Goal: Task Accomplishment & Management: Manage account settings

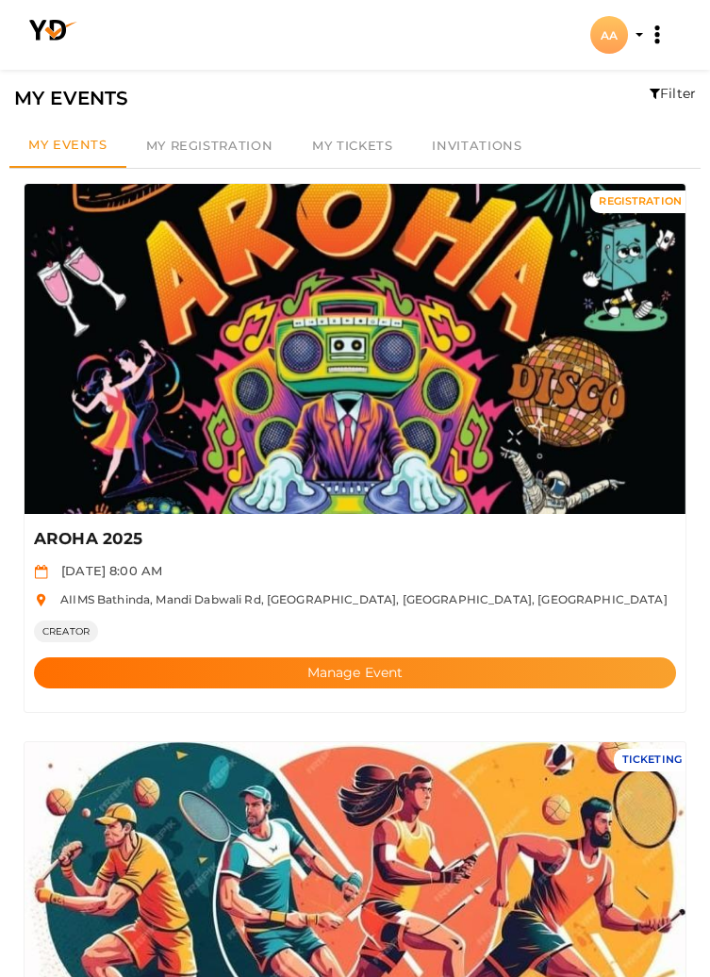
scroll to position [7, 0]
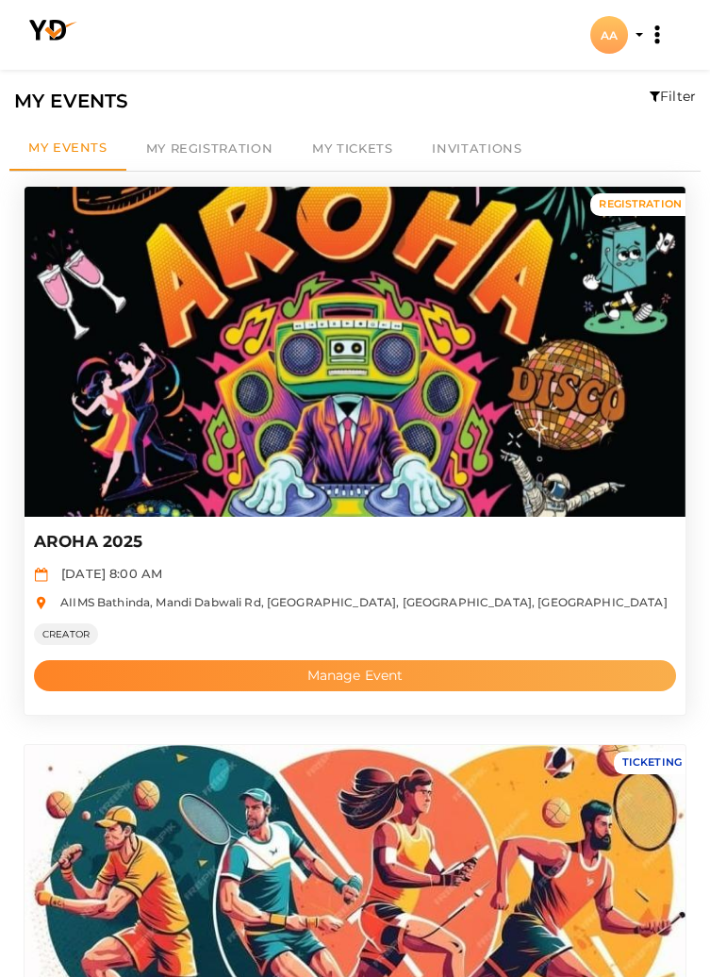
click at [355, 672] on button "Manage Event" at bounding box center [355, 675] width 642 height 31
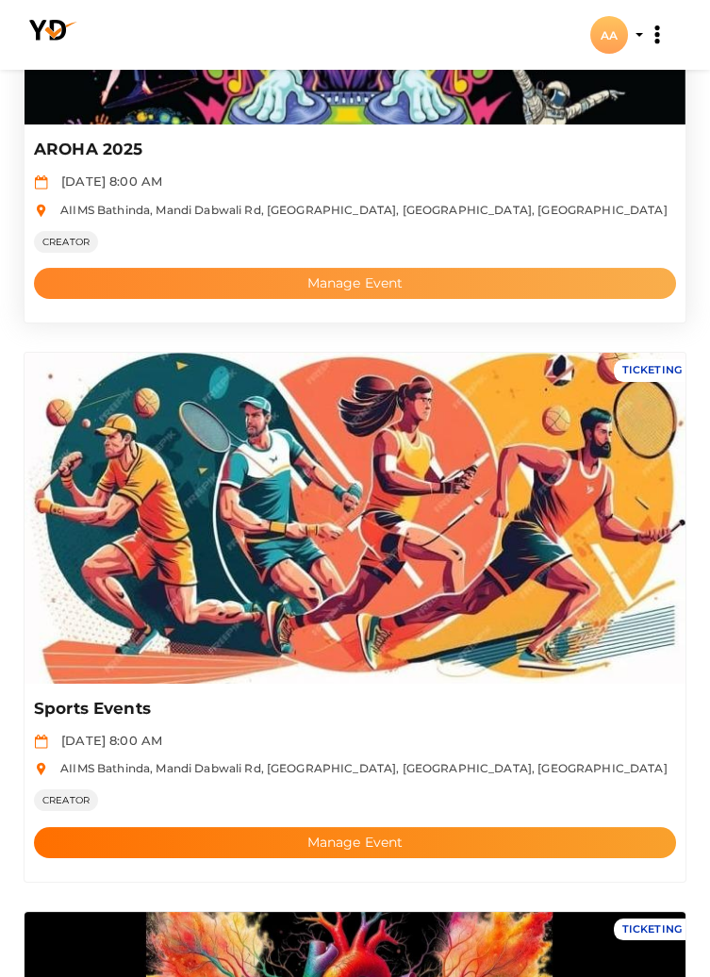
scroll to position [0, 0]
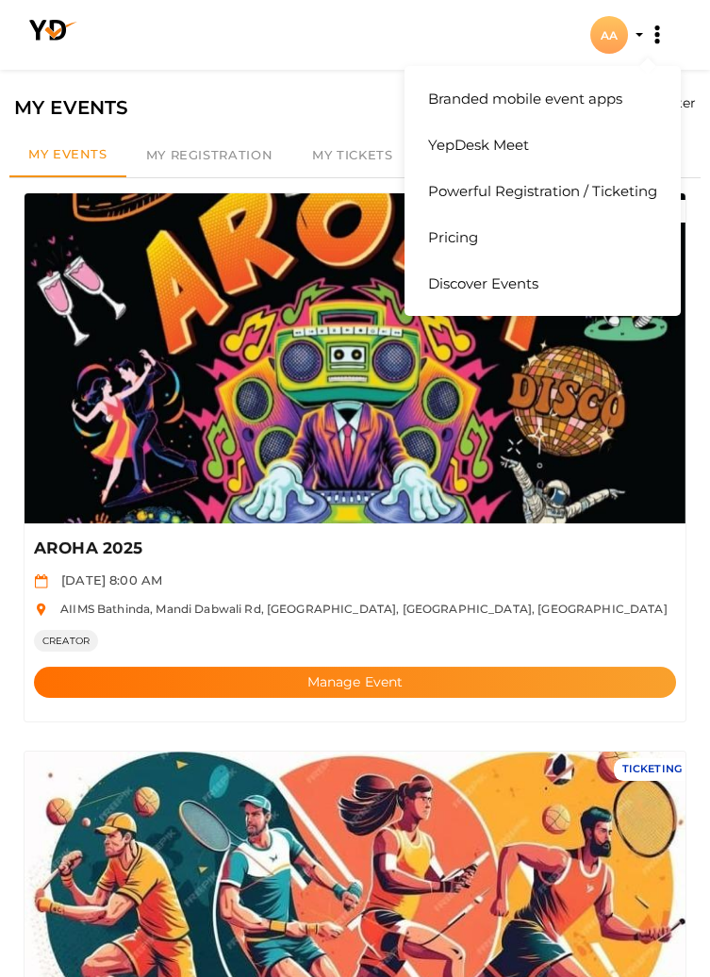
click at [650, 41] on button "Branded mobile event apps YepDesk Meet Powerful Registration / Ticketing Pricin…" at bounding box center [657, 35] width 47 height 40
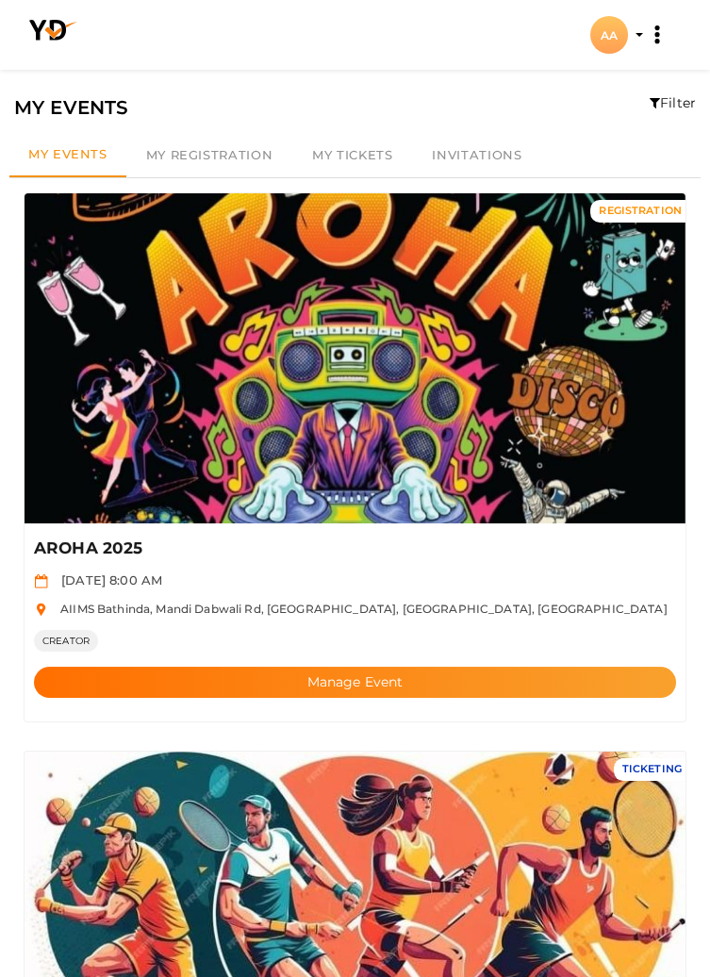
click at [605, 33] on div "AA" at bounding box center [609, 35] width 38 height 38
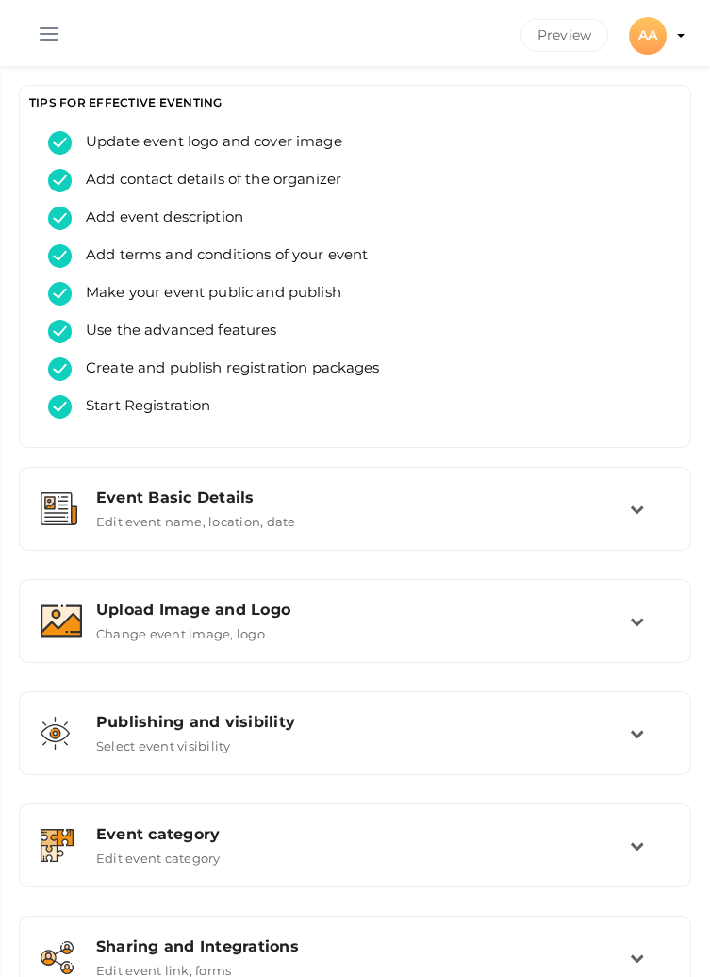
click at [64, 41] on button "button" at bounding box center [49, 30] width 49 height 49
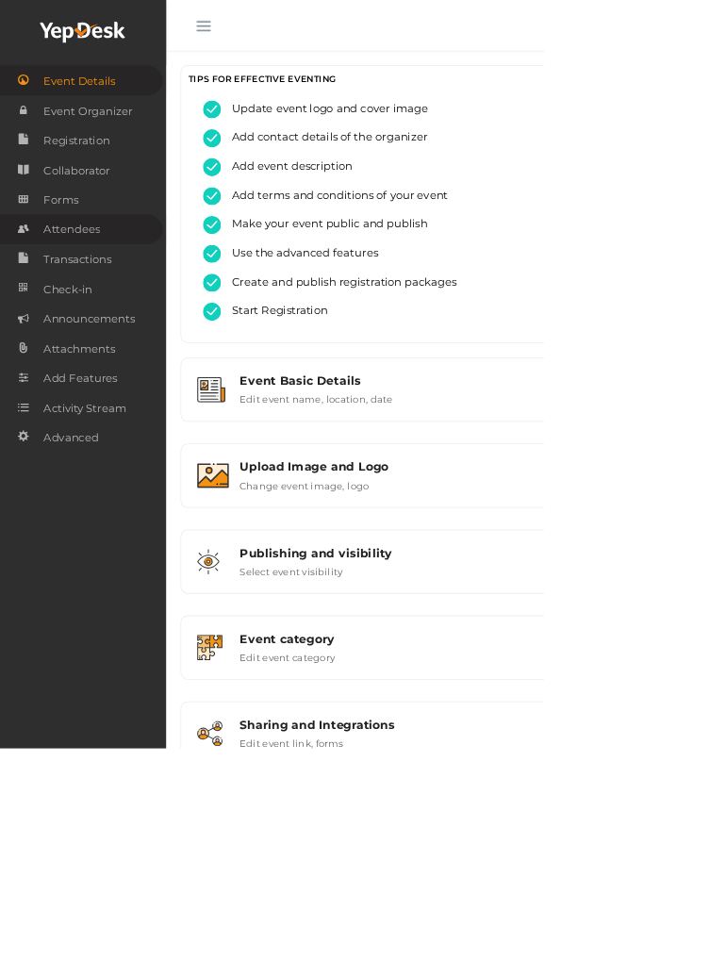
click at [100, 311] on span "Attendees" at bounding box center [94, 300] width 74 height 38
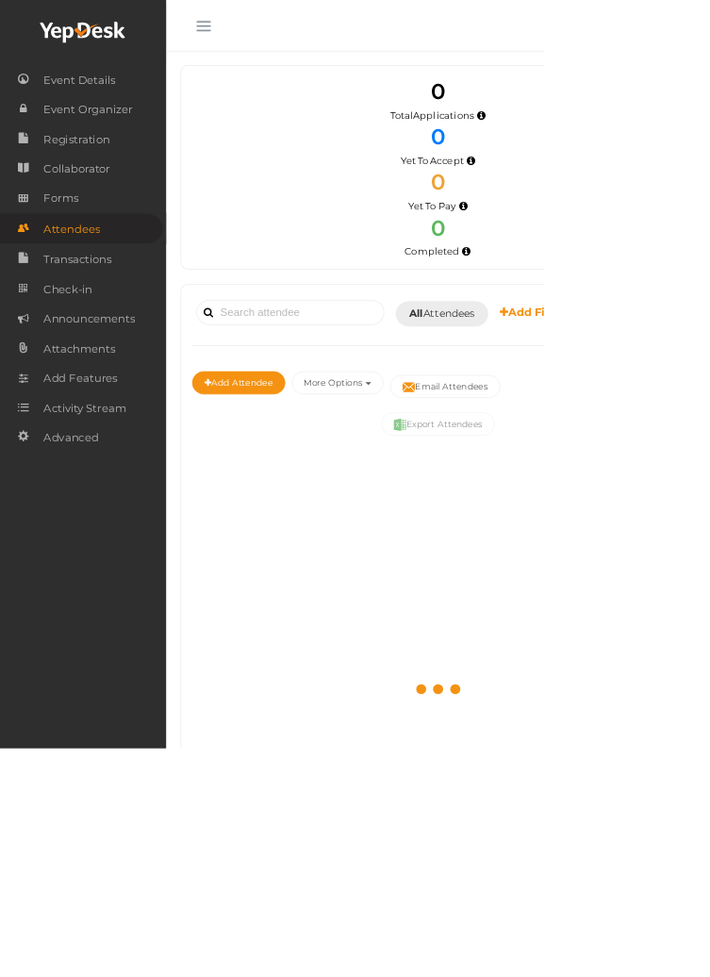
click at [257, 33] on span "button" at bounding box center [265, 34] width 19 height 2
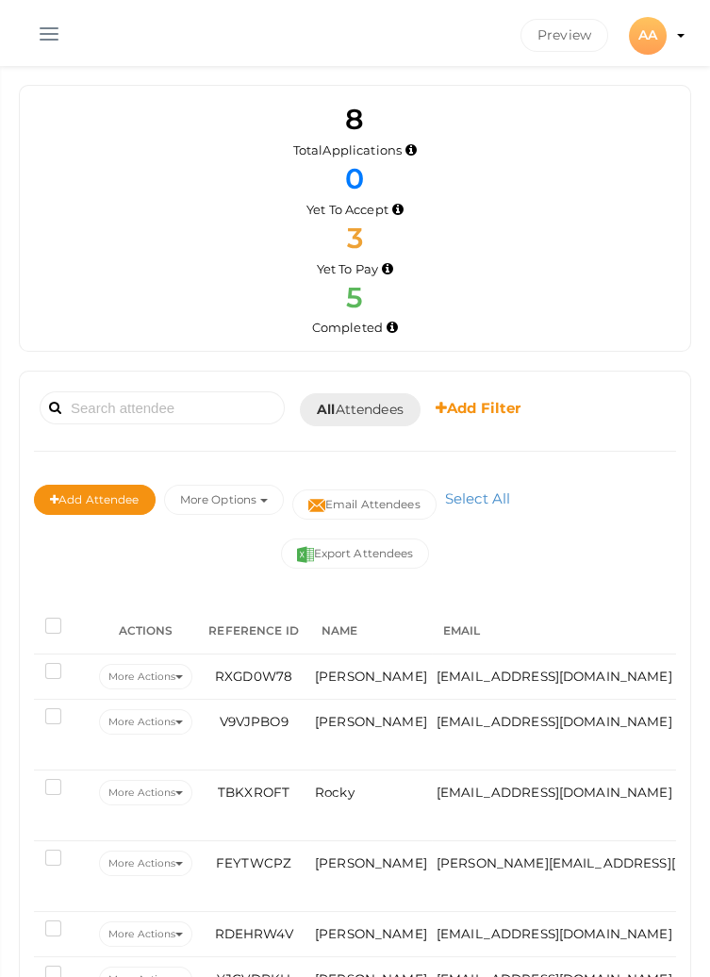
click at [41, 41] on button "button" at bounding box center [49, 30] width 49 height 49
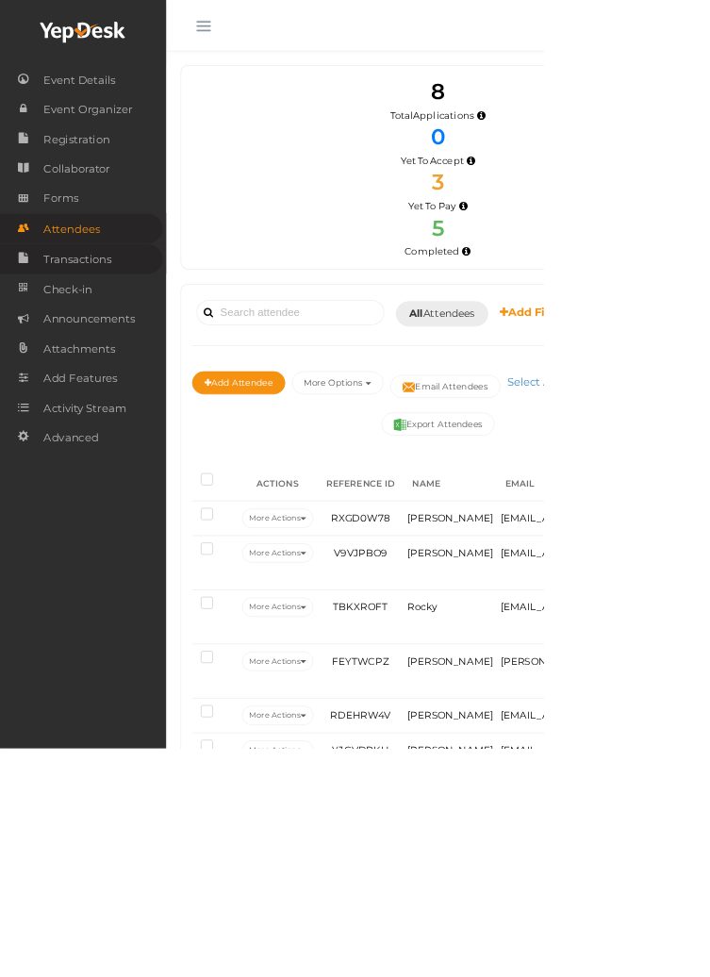
click at [96, 341] on span "Transactions" at bounding box center [102, 339] width 90 height 38
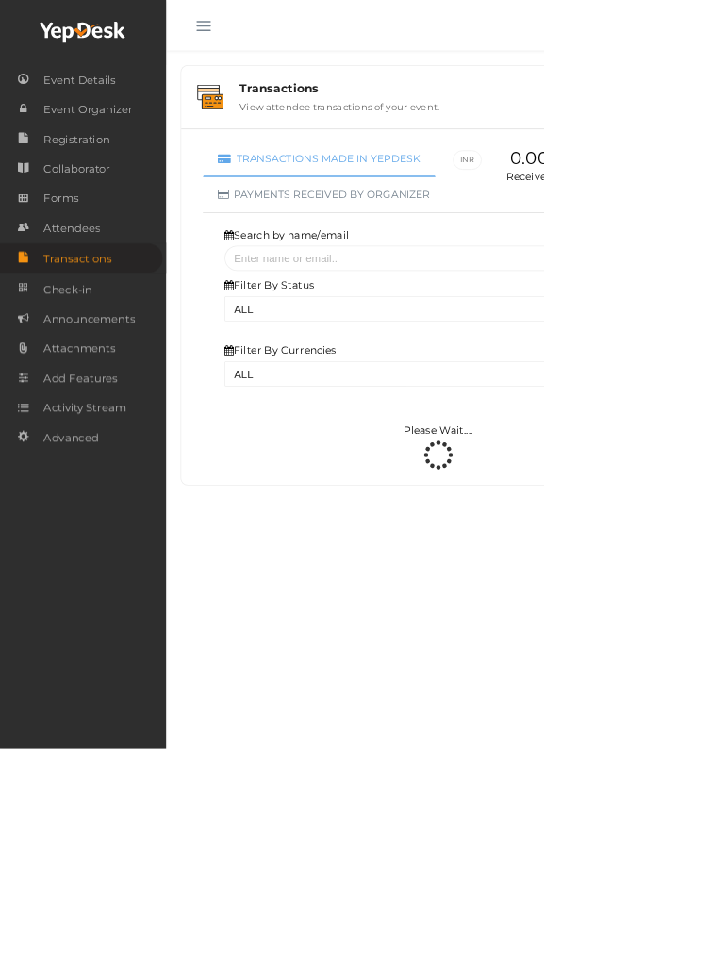
click at [266, 37] on button "button" at bounding box center [265, 30] width 49 height 49
